Goal: Find specific page/section: Find specific page/section

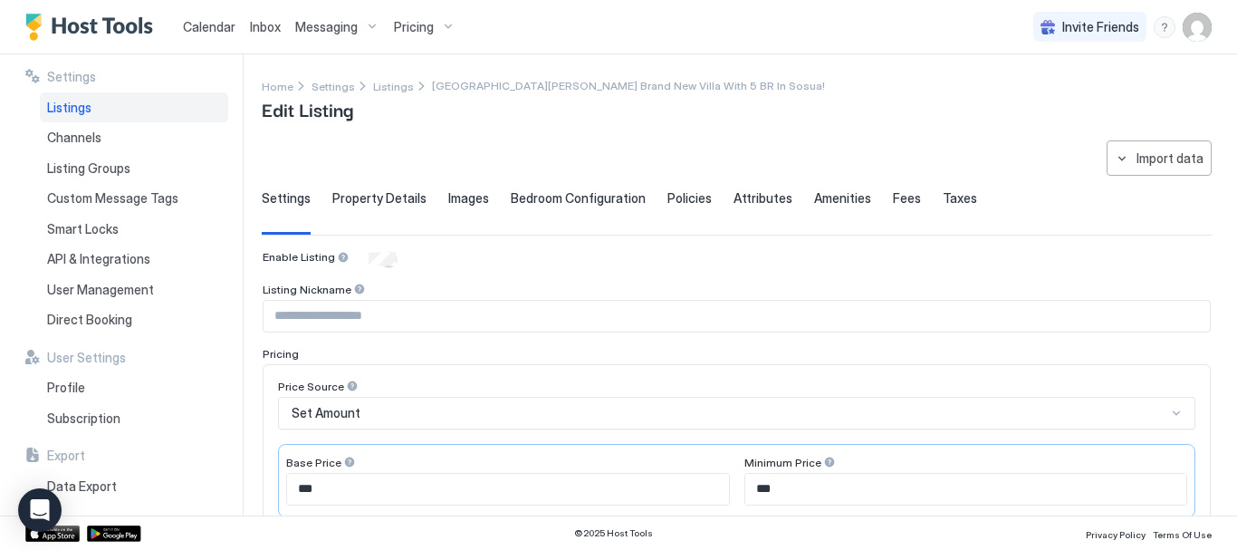
scroll to position [634, 0]
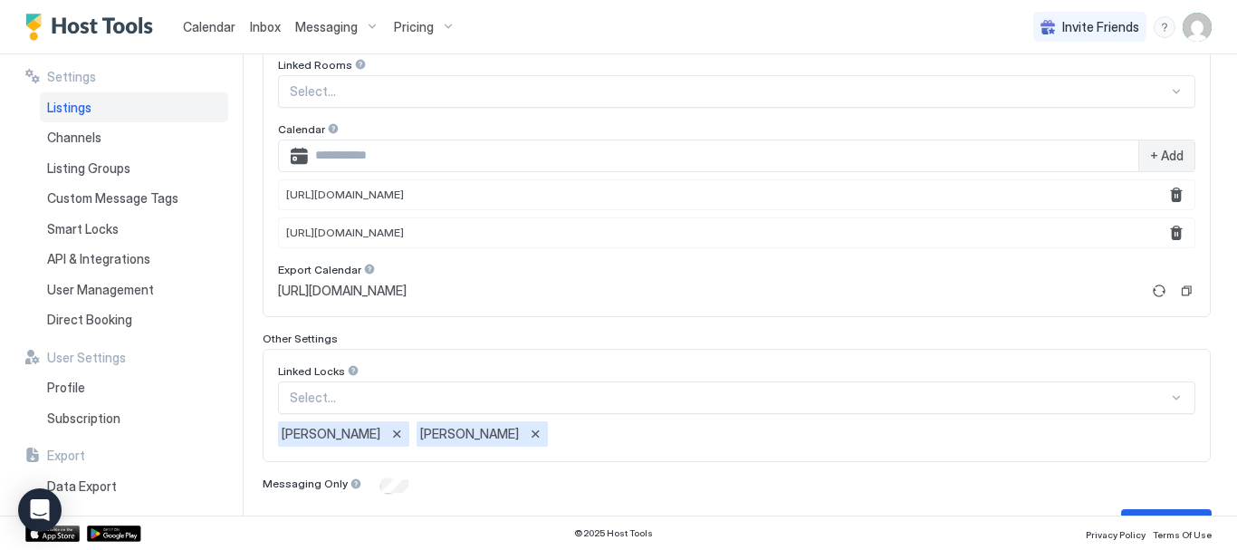
click at [93, 104] on div "Listings" at bounding box center [134, 107] width 188 height 31
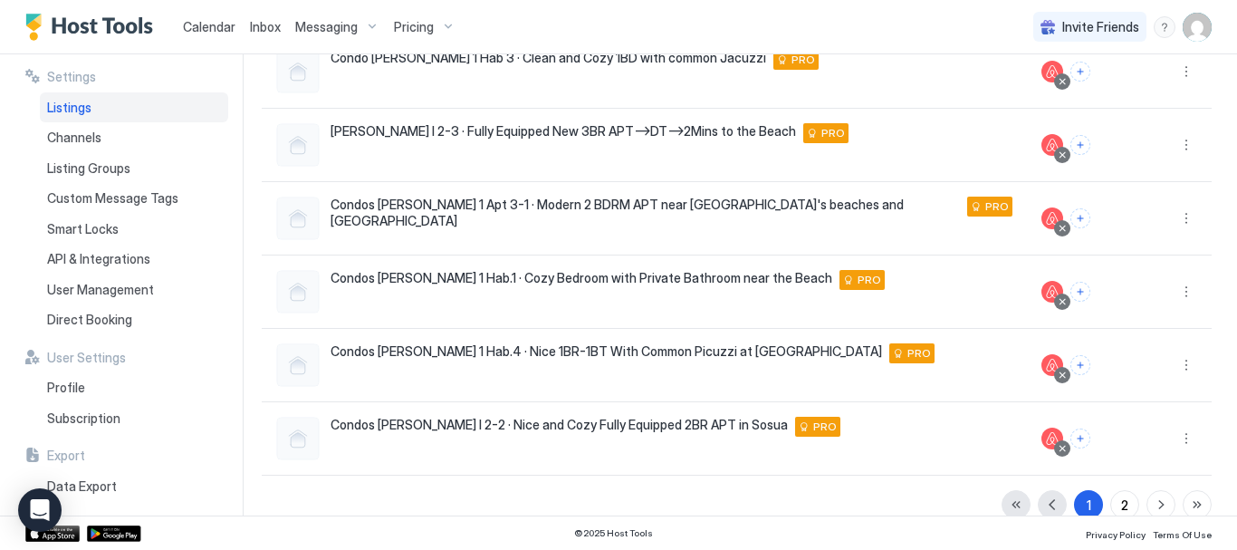
scroll to position [509, 0]
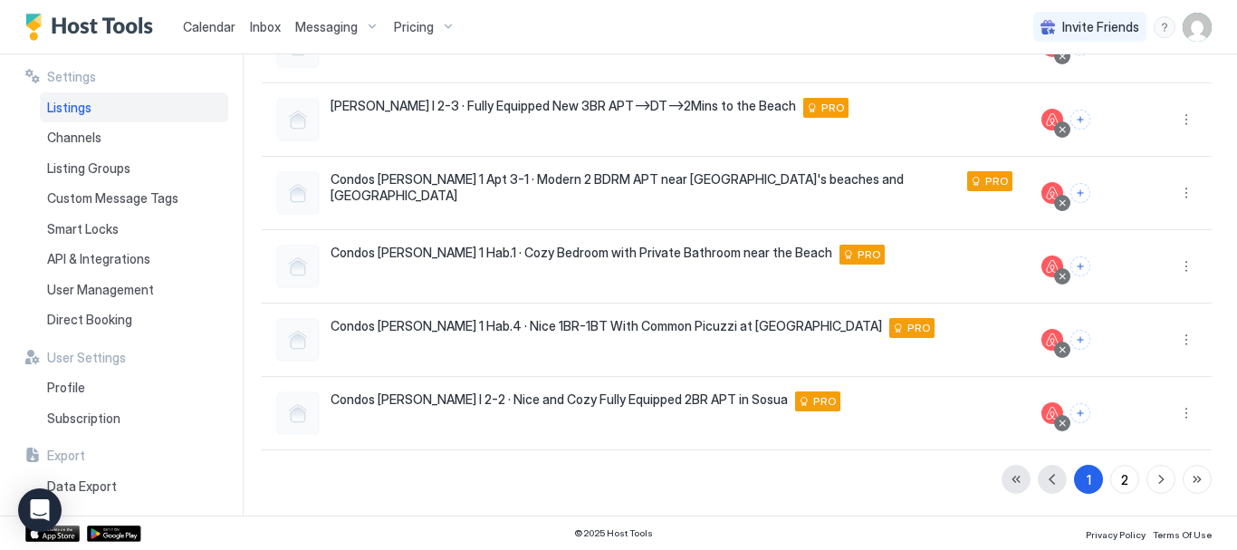
click at [1127, 479] on div "1 2" at bounding box center [1107, 479] width 210 height 29
click at [1118, 476] on button "2" at bounding box center [1124, 479] width 29 height 29
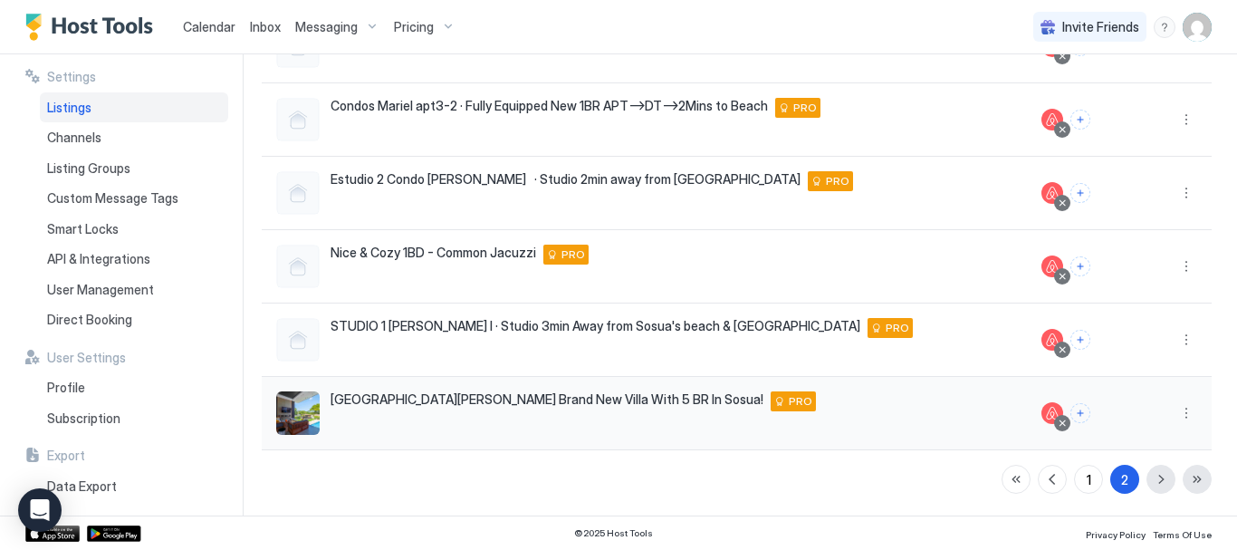
scroll to position [289, 0]
click at [1176, 421] on button "More options" at bounding box center [1187, 413] width 22 height 22
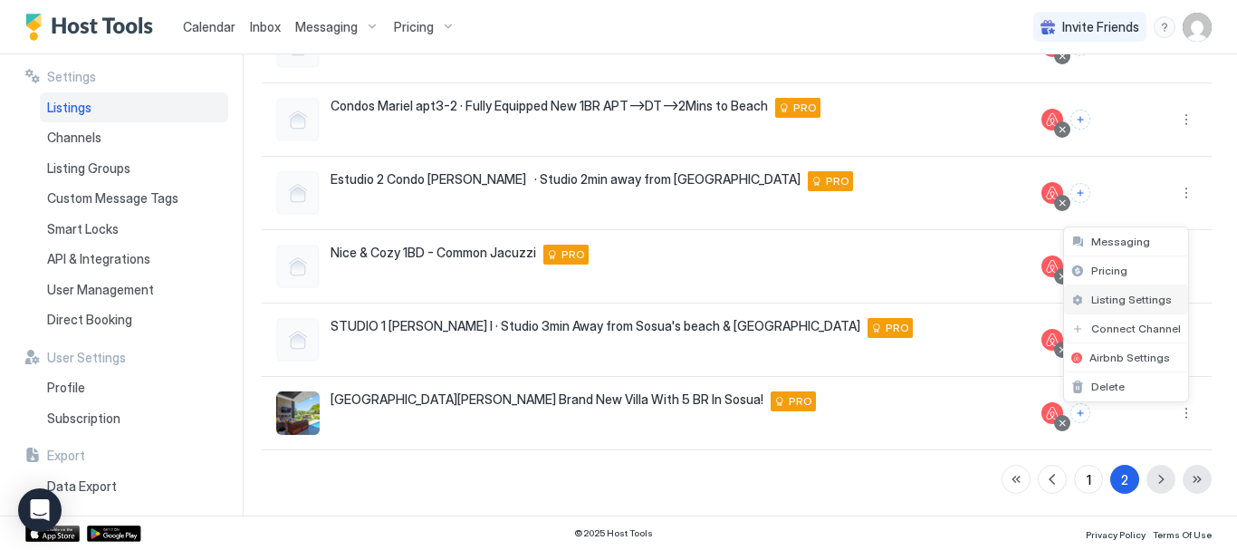
click at [1131, 301] on span "Listing Settings" at bounding box center [1131, 300] width 81 height 14
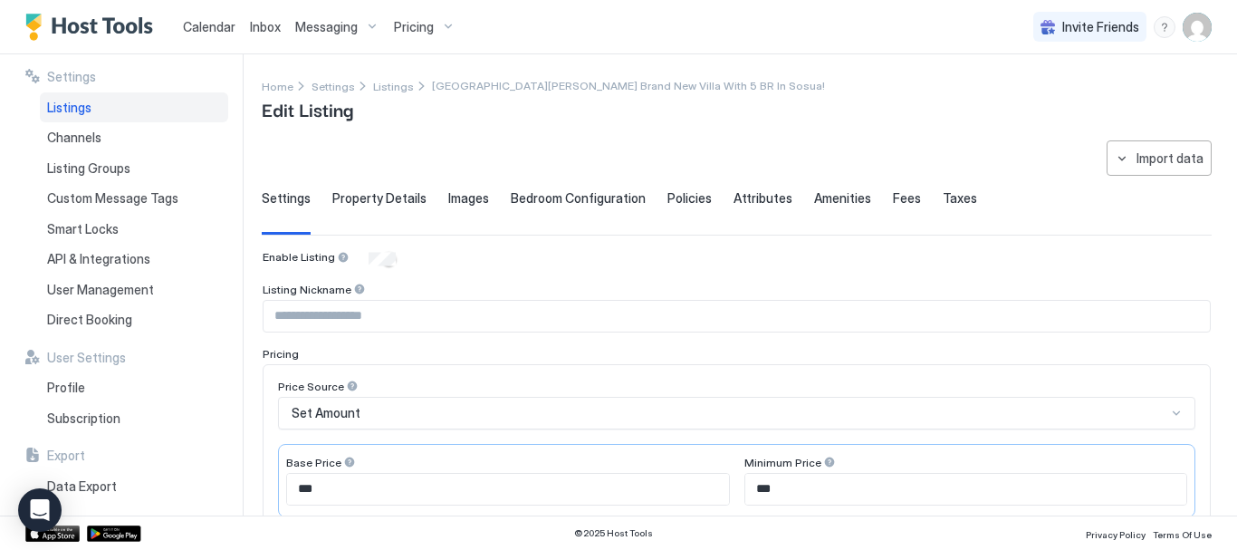
scroll to position [91, 0]
